Goal: Task Accomplishment & Management: Manage account settings

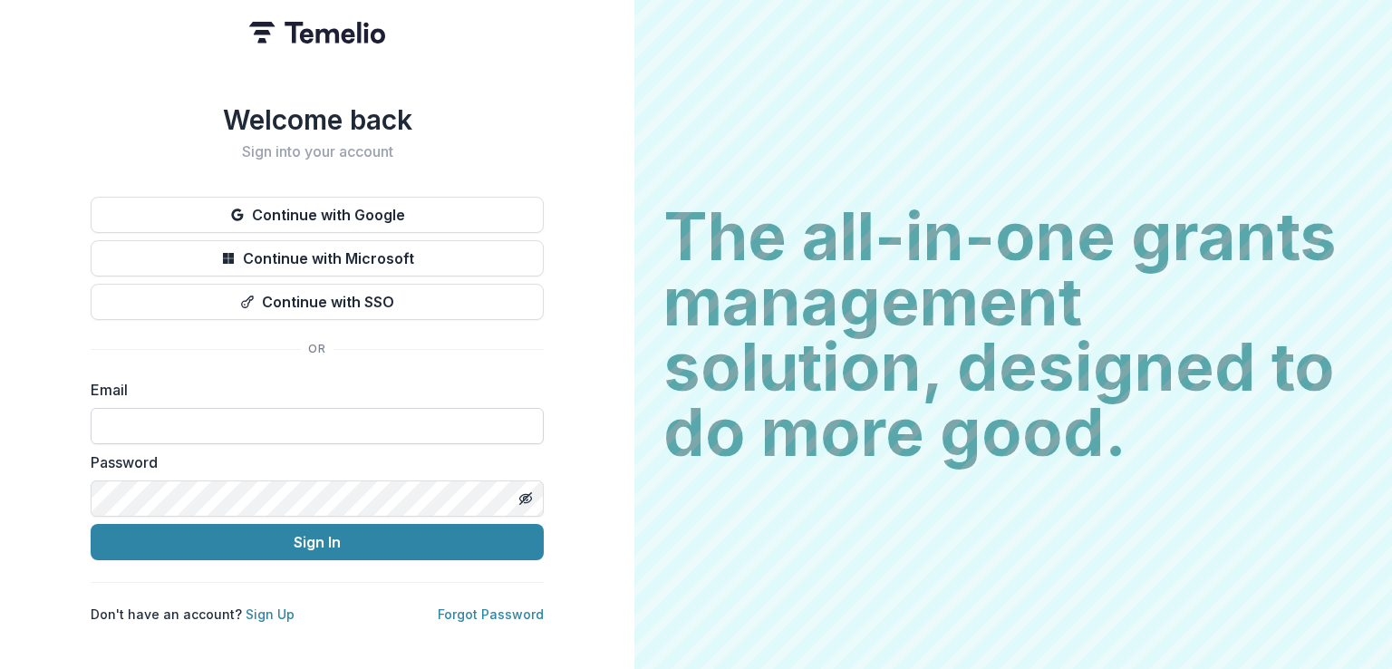
click at [142, 428] on input at bounding box center [317, 426] width 453 height 36
type input "**********"
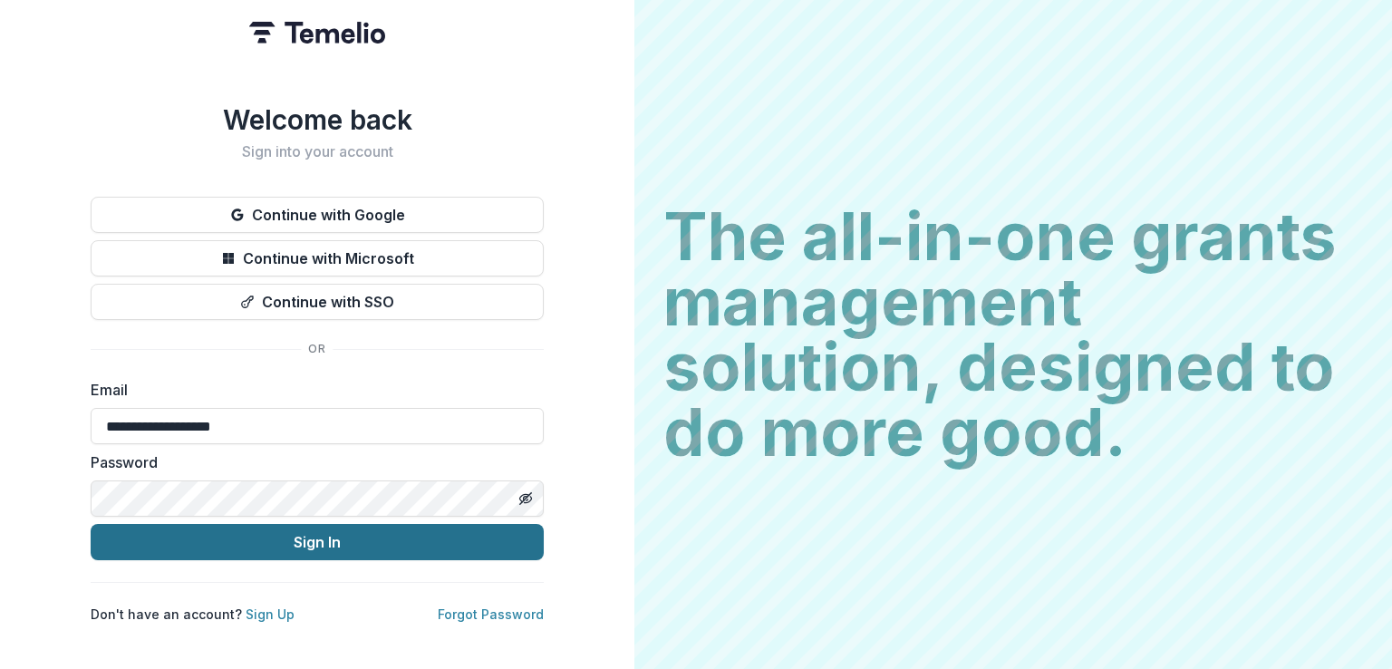
click at [372, 537] on button "Sign In" at bounding box center [317, 542] width 453 height 36
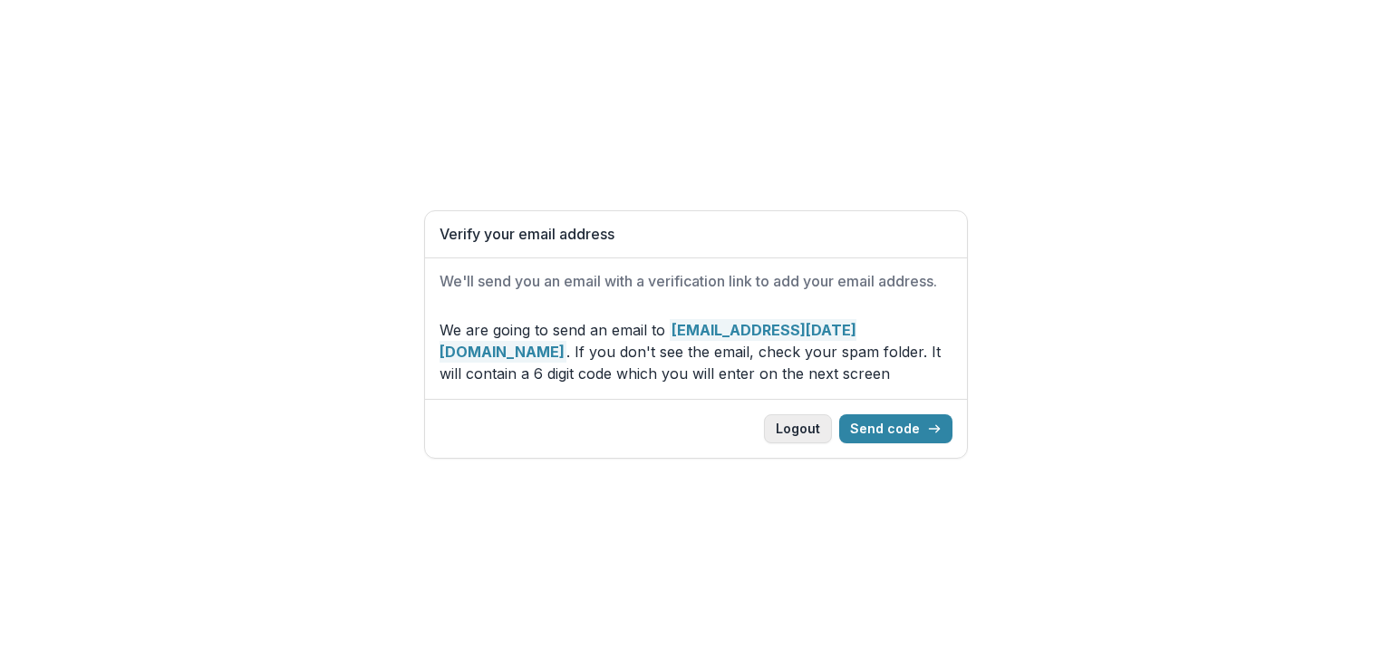
click at [802, 432] on button "Logout" at bounding box center [798, 428] width 68 height 29
